Goal: Task Accomplishment & Management: Use online tool/utility

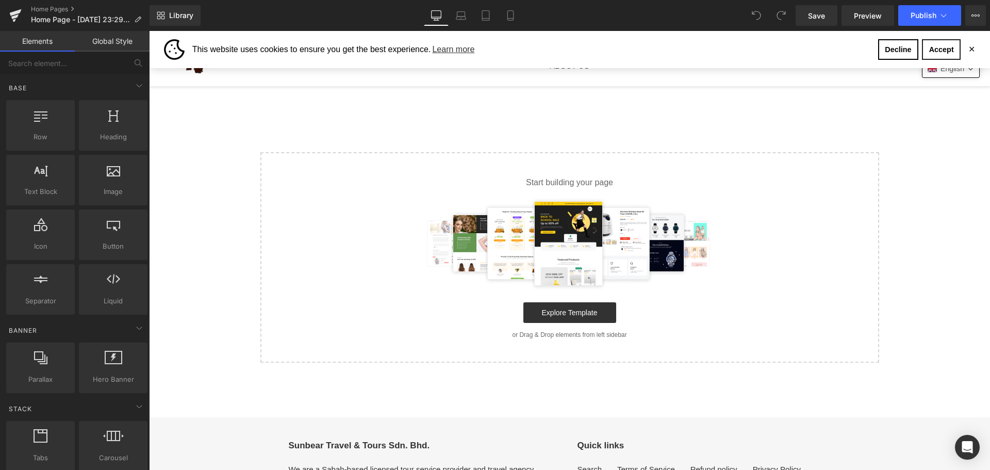
click at [932, 48] on link "Accept" at bounding box center [941, 49] width 39 height 21
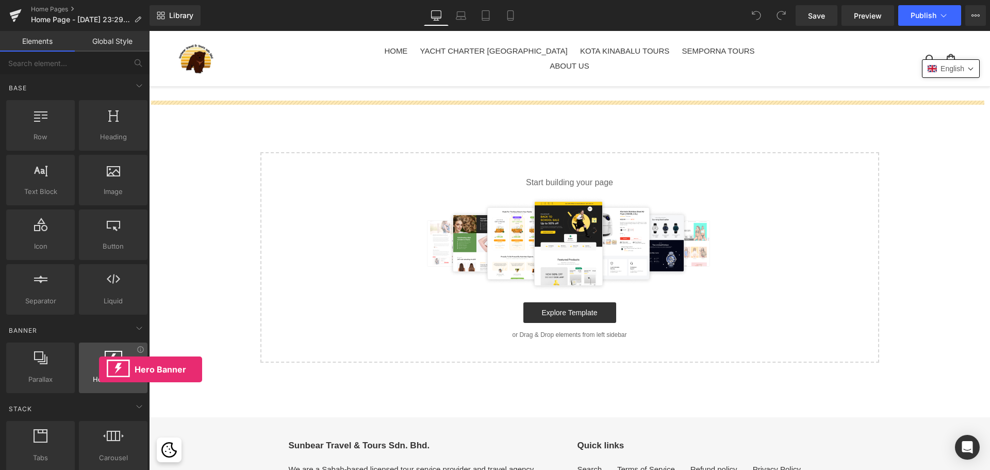
drag, startPoint x: 128, startPoint y: 376, endPoint x: 97, endPoint y: 368, distance: 32.5
click at [97, 368] on div "Hero Banner banners, slideshows, heros, images, covers, parallaxes, backgrounds" at bounding box center [113, 367] width 69 height 51
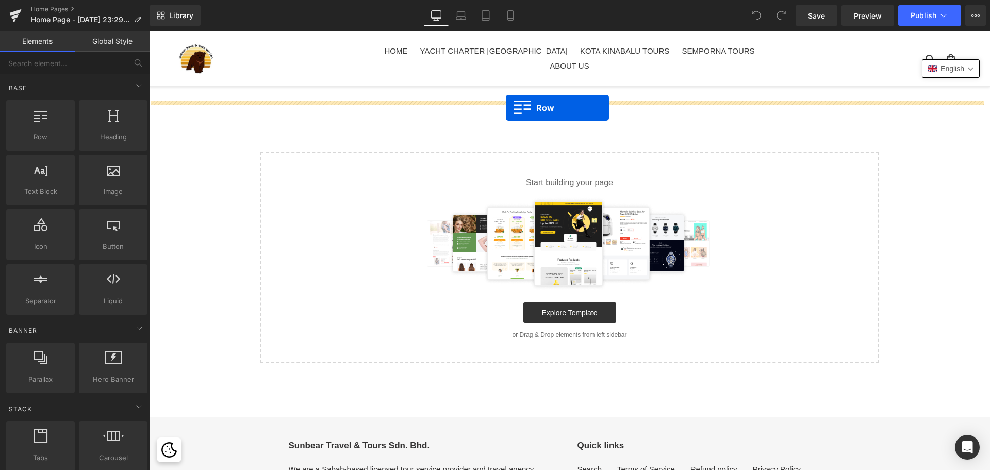
drag, startPoint x: 206, startPoint y: 156, endPoint x: 506, endPoint y: 108, distance: 303.3
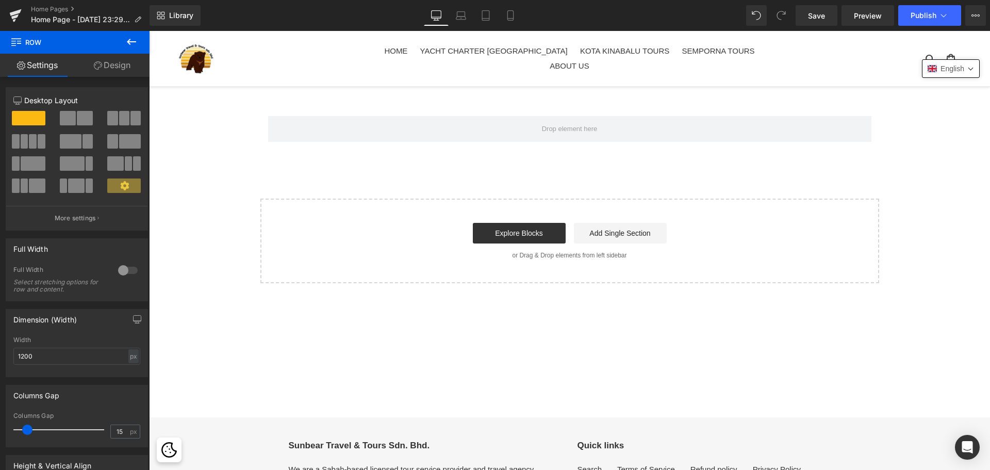
click at [125, 44] on icon at bounding box center [131, 42] width 12 height 12
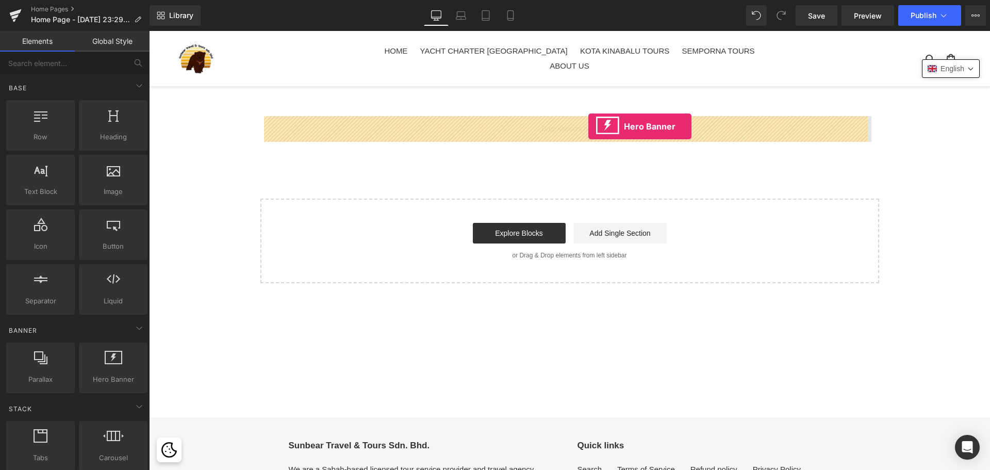
drag, startPoint x: 270, startPoint y: 397, endPoint x: 588, endPoint y: 126, distance: 418.0
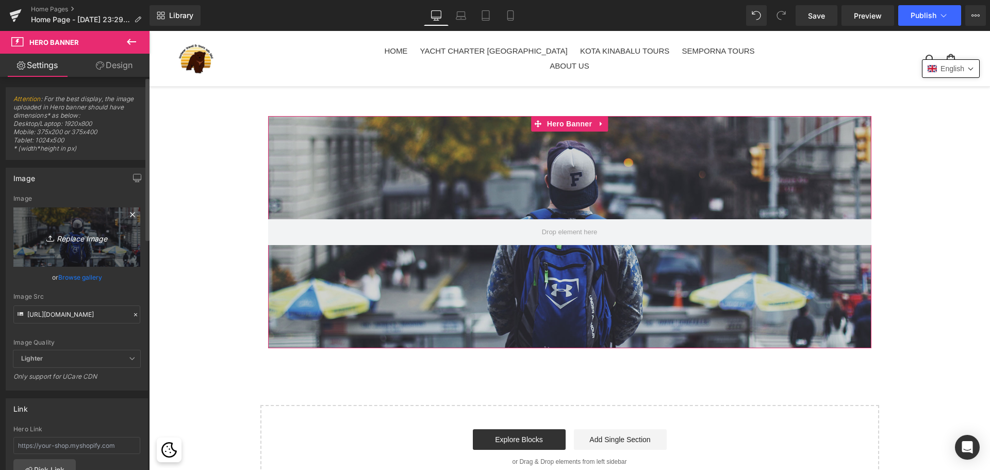
click at [102, 235] on icon "Replace Image" at bounding box center [77, 236] width 82 height 13
type input "C:\fakepath\DJI_0009.jpg"
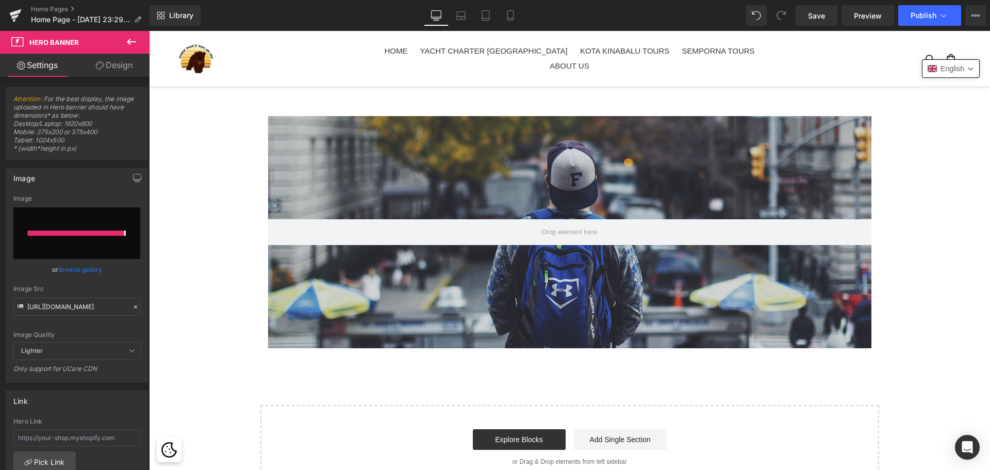
type input "[URL][DOMAIN_NAME]"
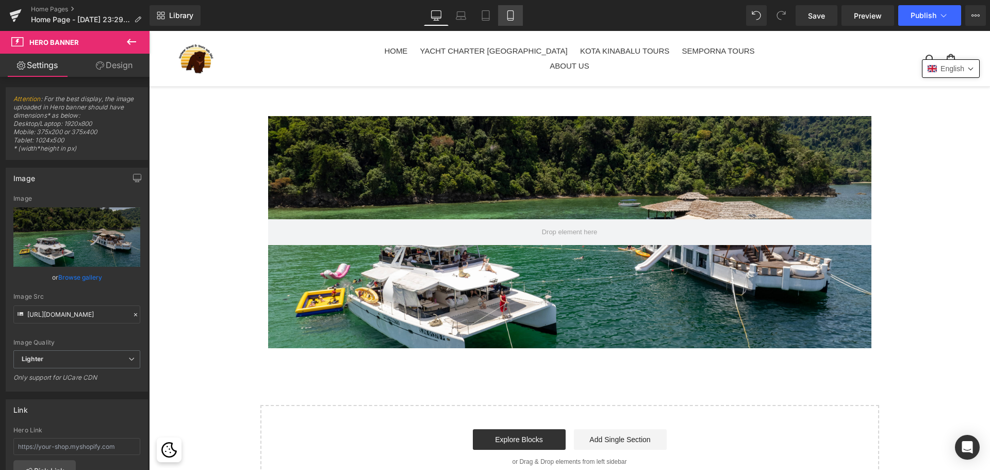
click at [503, 16] on link "Mobile" at bounding box center [510, 15] width 25 height 21
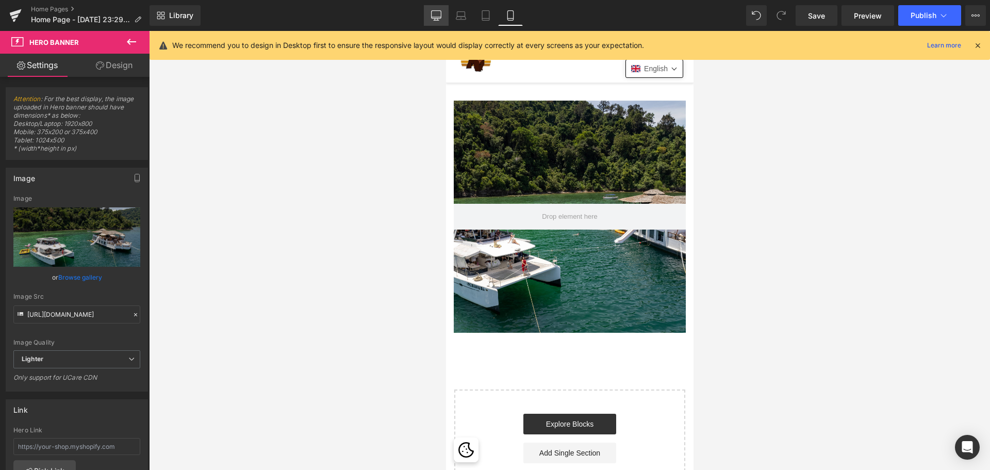
click at [431, 13] on icon at bounding box center [436, 15] width 10 height 8
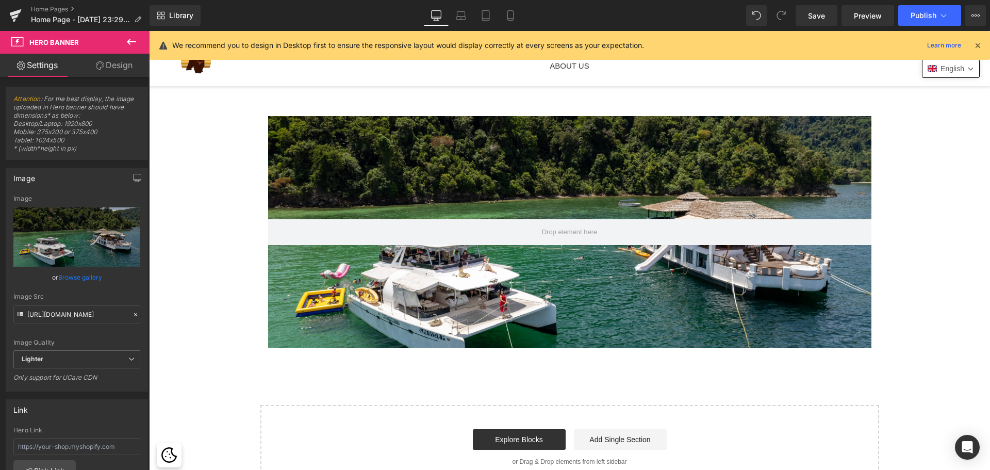
scroll to position [10, 0]
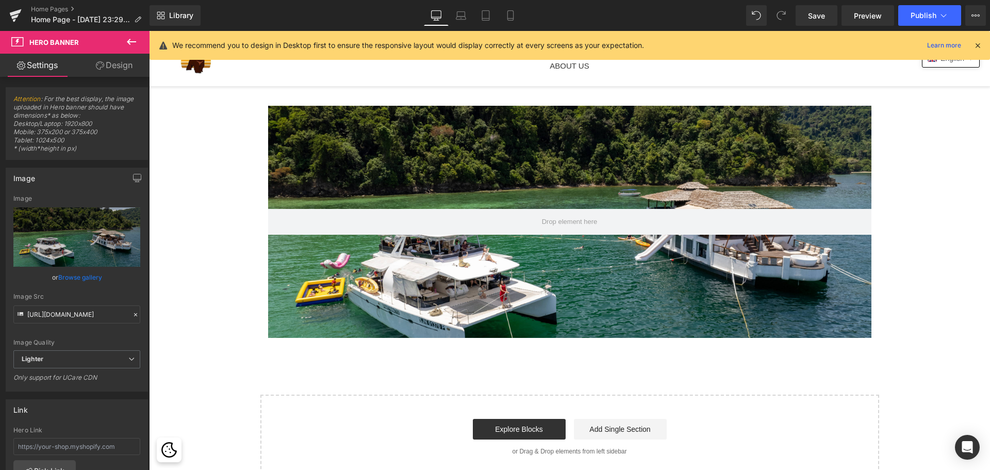
drag, startPoint x: 132, startPoint y: 33, endPoint x: 127, endPoint y: 46, distance: 14.2
click at [127, 46] on button at bounding box center [131, 42] width 36 height 23
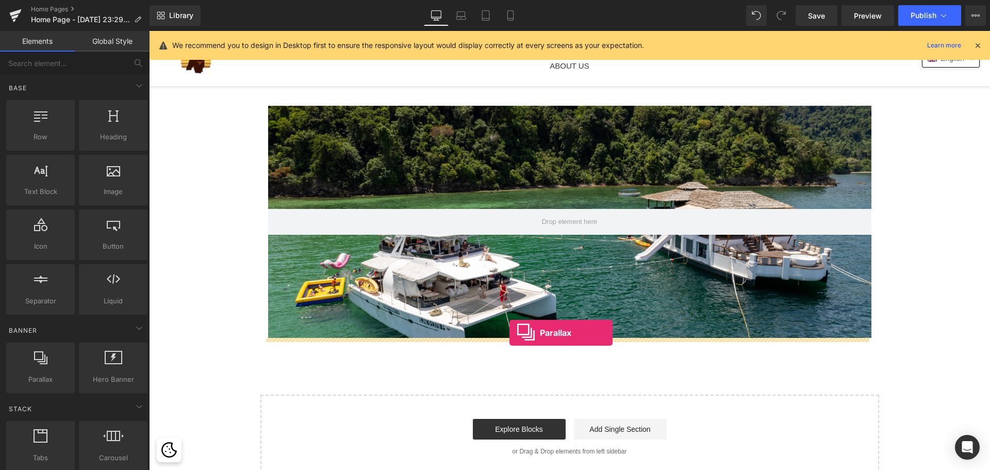
drag, startPoint x: 198, startPoint y: 398, endPoint x: 509, endPoint y: 332, distance: 317.7
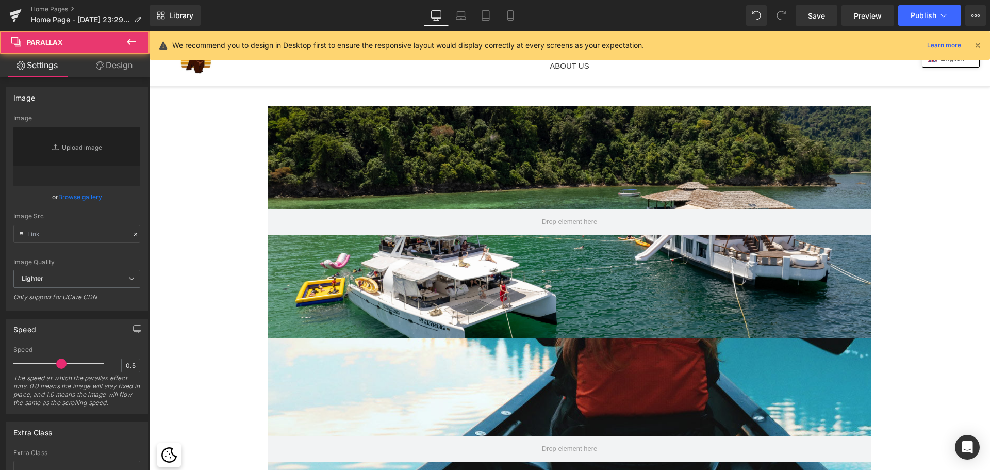
type input "[URL][DOMAIN_NAME]"
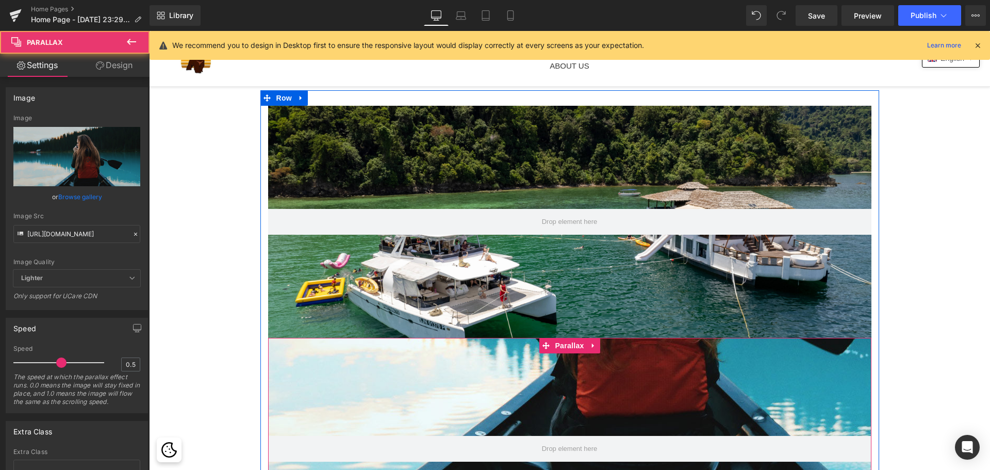
click at [529, 375] on div at bounding box center [569, 271] width 841 height 418
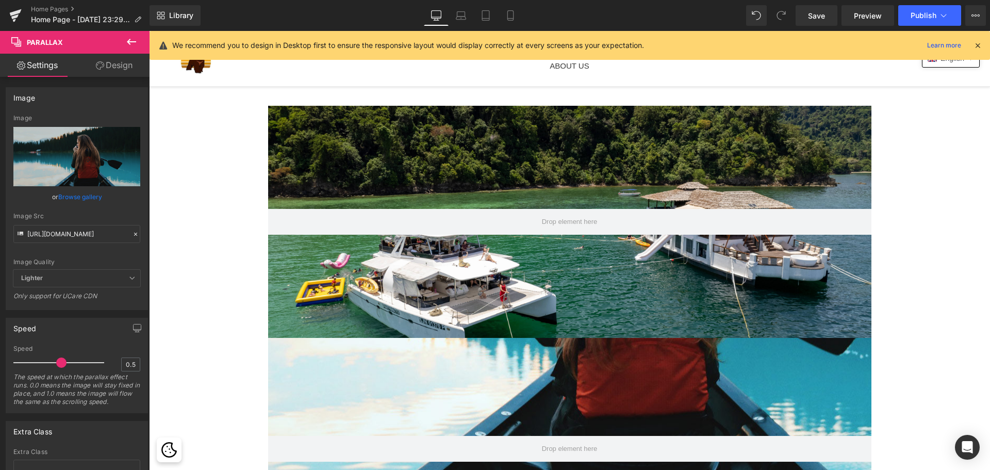
scroll to position [0, 0]
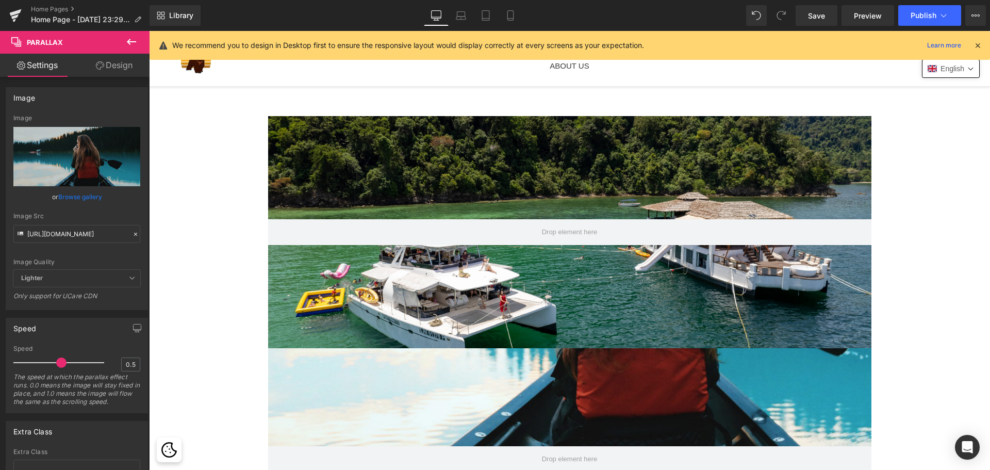
click at [149, 31] on div "200px" at bounding box center [149, 31] width 0 height 0
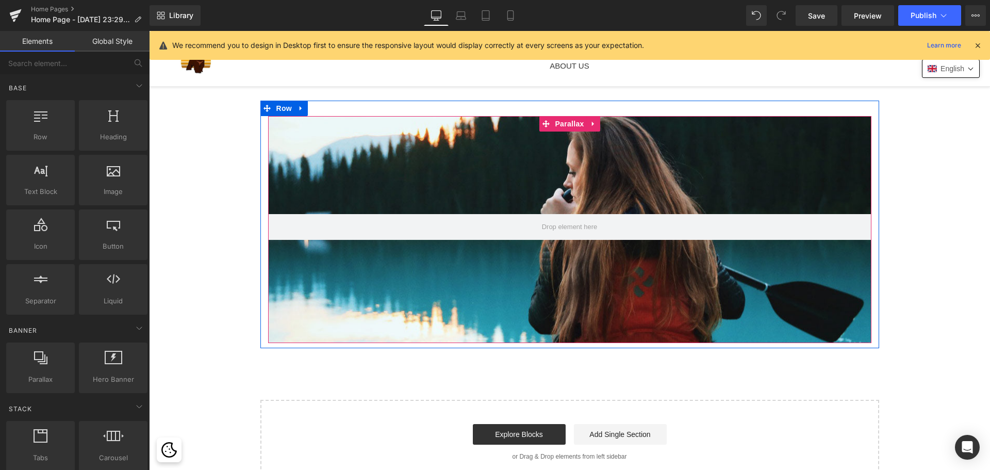
click at [586, 173] on div at bounding box center [565, 259] width 833 height 439
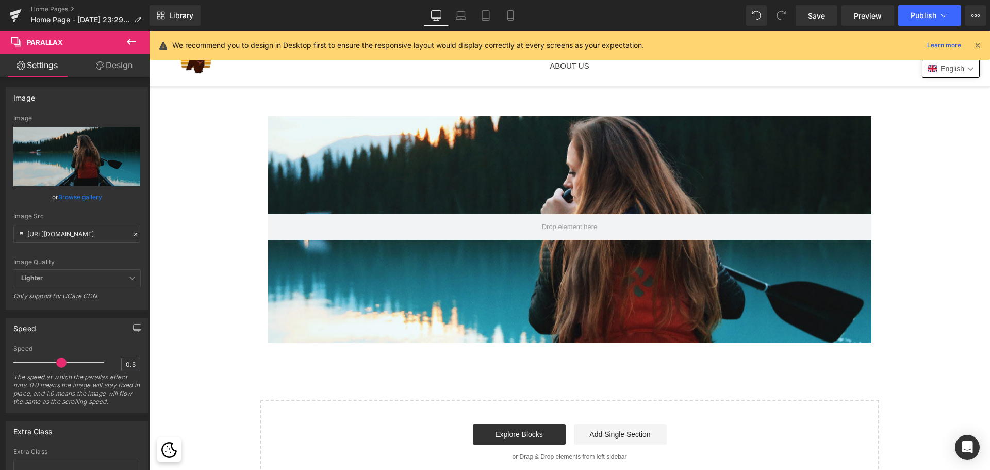
click at [458, 162] on div at bounding box center [565, 259] width 833 height 439
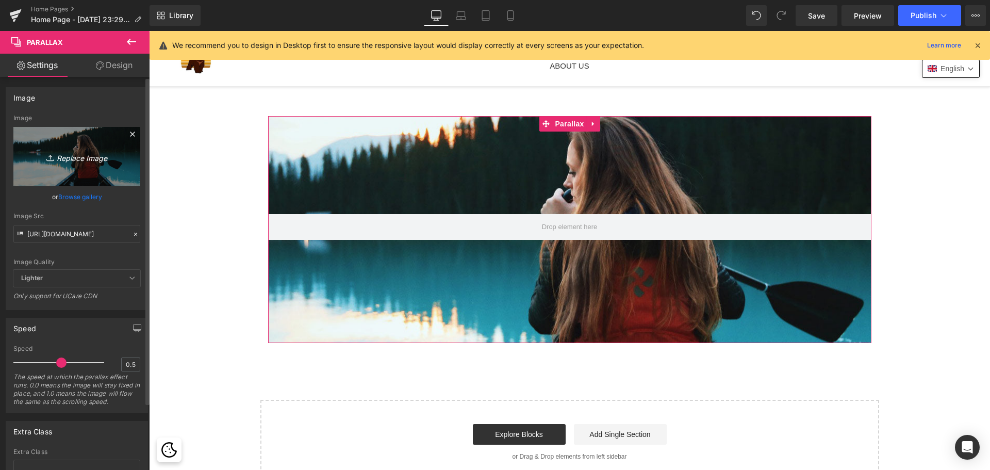
click at [49, 142] on link "Replace Image" at bounding box center [76, 156] width 127 height 59
type input "C:\fakepath\DJI_0009.jpg"
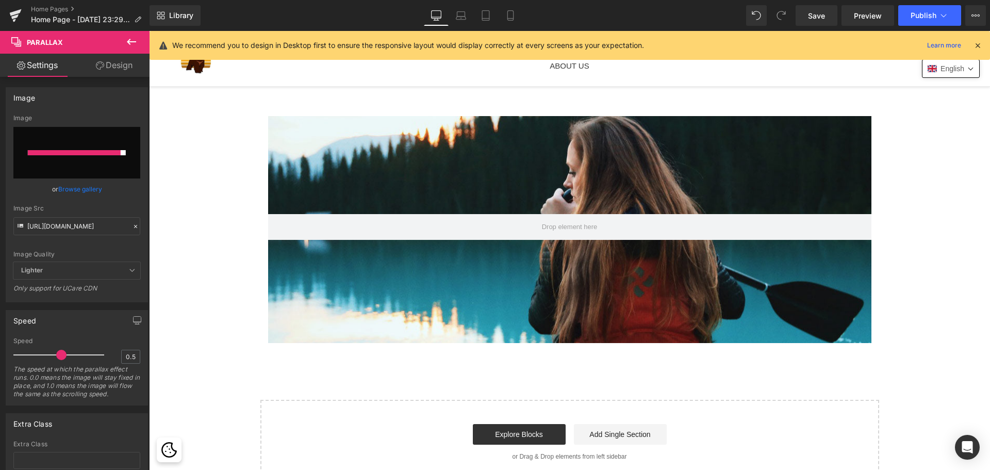
type input "[URL][DOMAIN_NAME]"
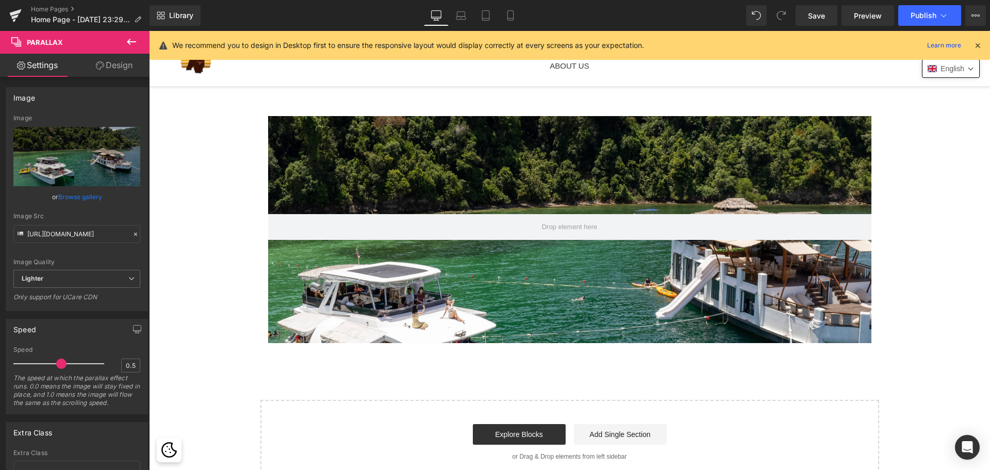
click at [576, 265] on div at bounding box center [565, 259] width 833 height 439
click at [509, 19] on icon at bounding box center [510, 15] width 10 height 10
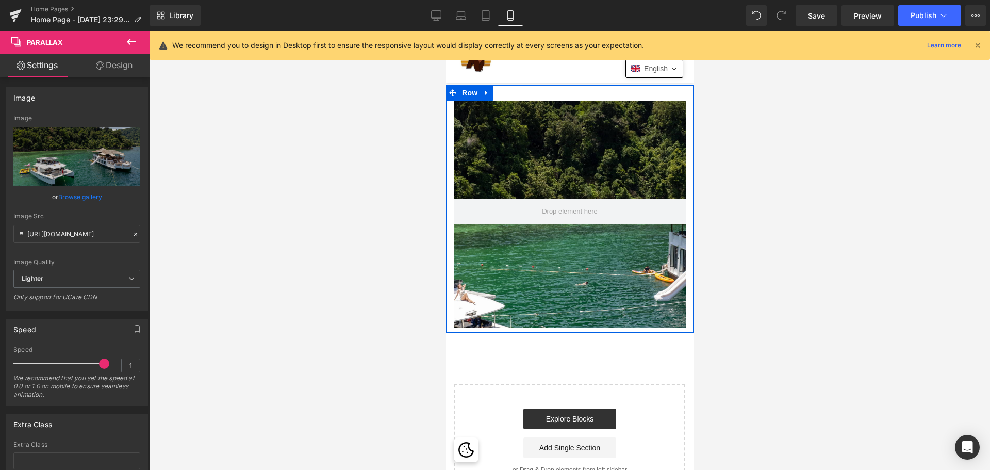
click at [529, 146] on div at bounding box center [568, 250] width 247 height 439
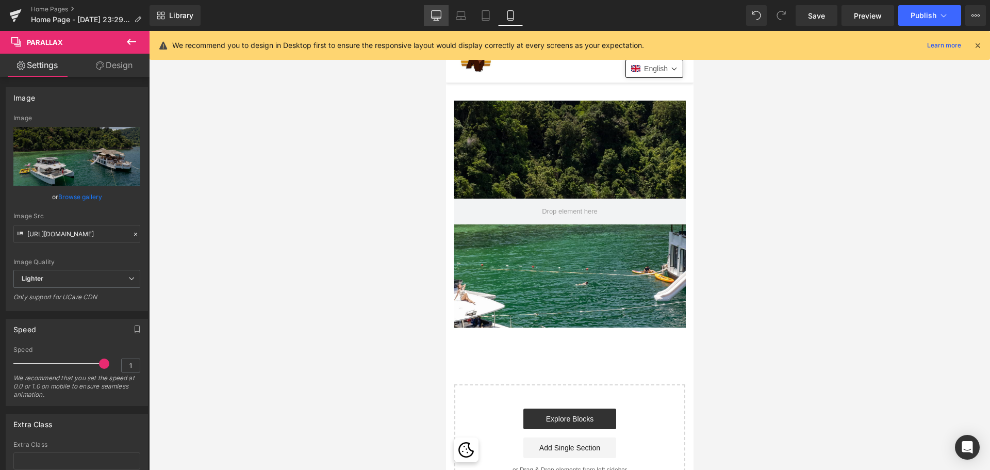
click at [438, 13] on icon at bounding box center [436, 15] width 10 height 10
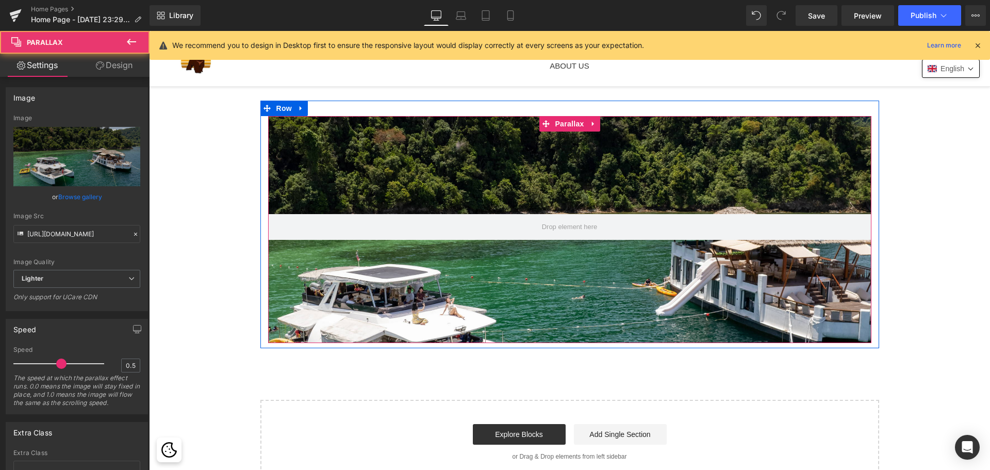
click at [341, 309] on div at bounding box center [565, 262] width 833 height 444
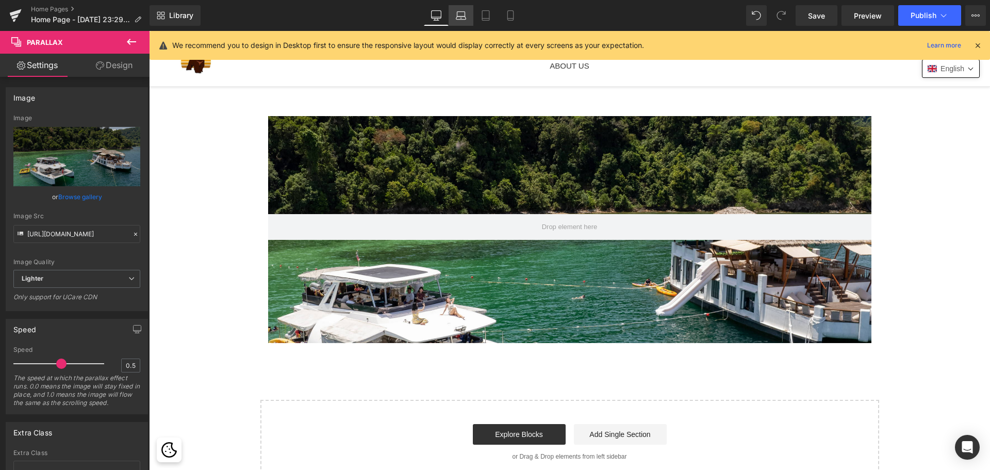
click at [462, 13] on icon at bounding box center [461, 15] width 10 height 10
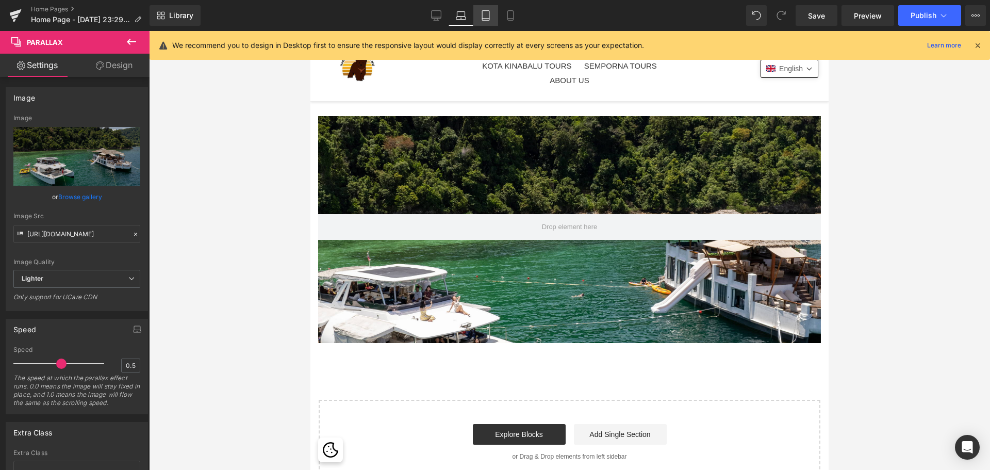
click at [487, 14] on icon at bounding box center [485, 15] width 10 height 10
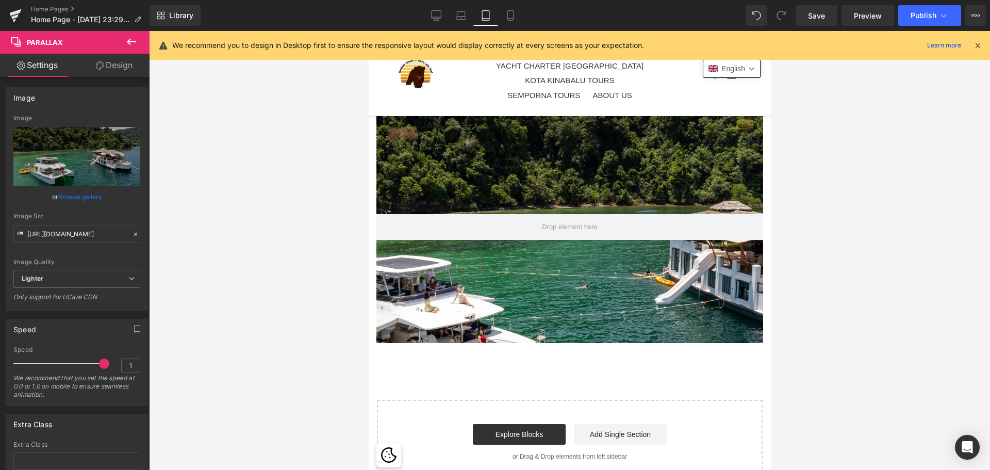
scroll to position [0, 0]
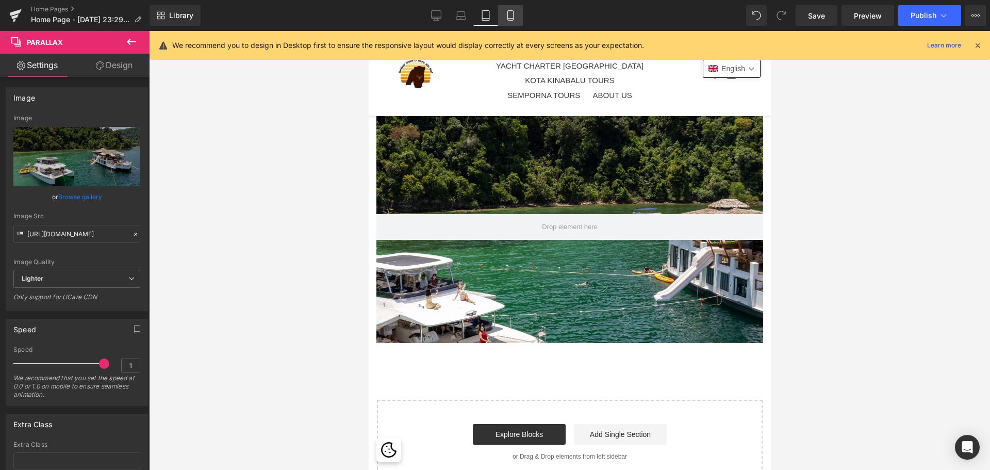
click at [517, 15] on link "Mobile" at bounding box center [510, 15] width 25 height 21
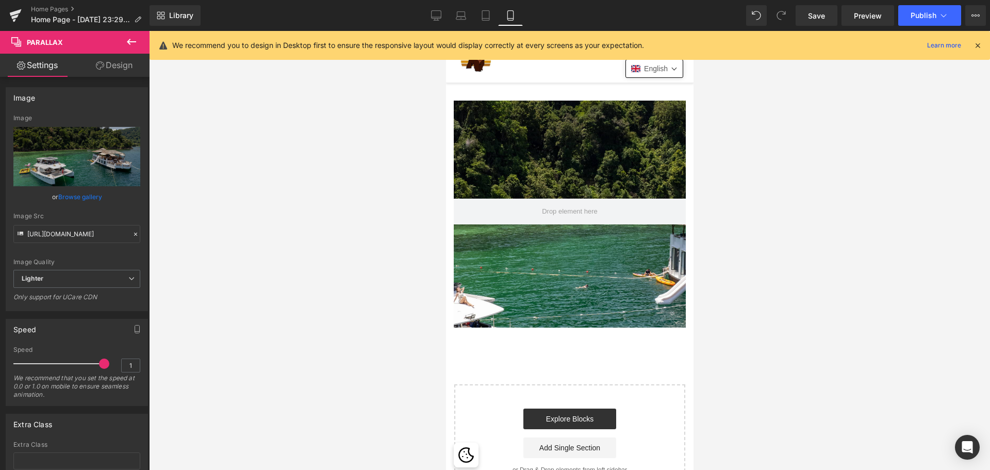
scroll to position [5, 5]
click at [430, 18] on link "Desktop" at bounding box center [436, 15] width 25 height 21
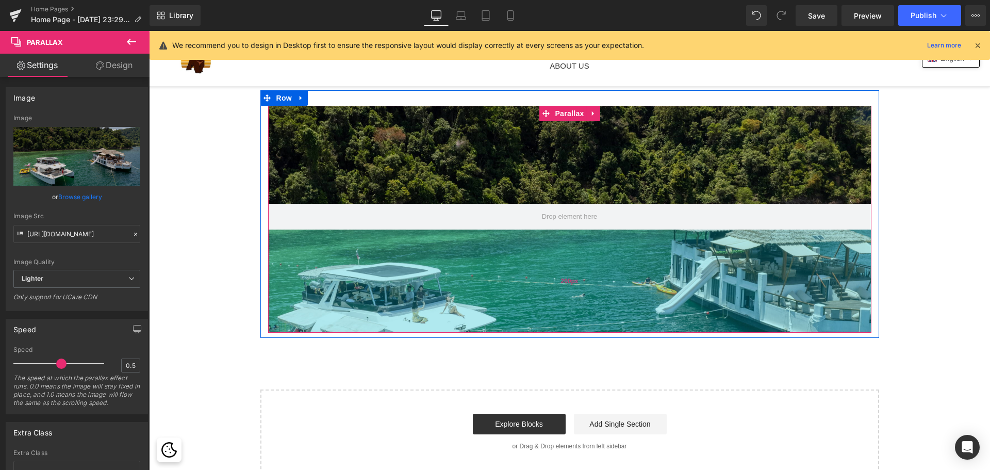
scroll to position [2, 0]
